Goal: Find specific page/section: Find specific page/section

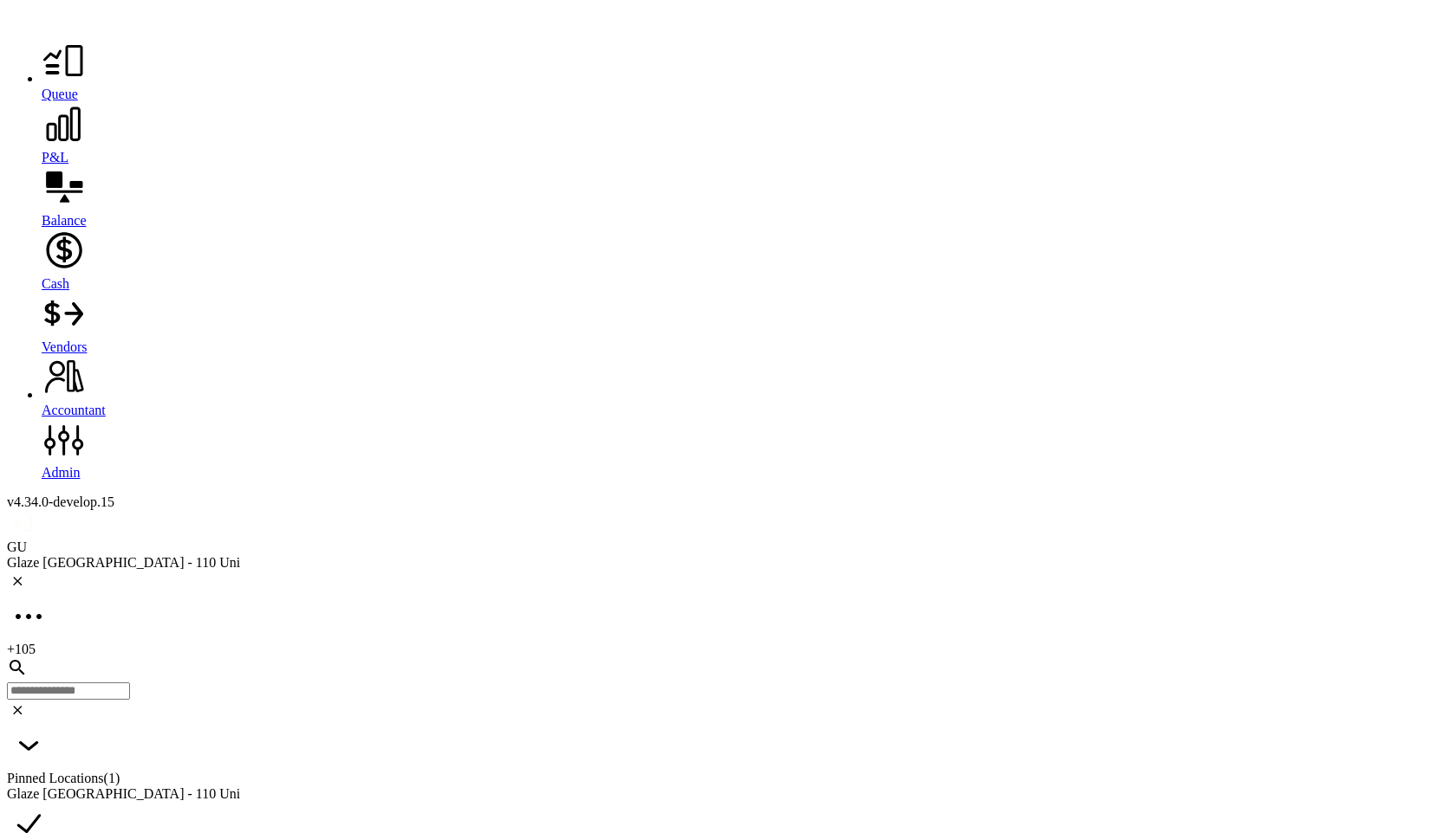
click at [41, 63] on icon at bounding box center [63, 60] width 44 height 44
